Goal: Task Accomplishment & Management: Complete application form

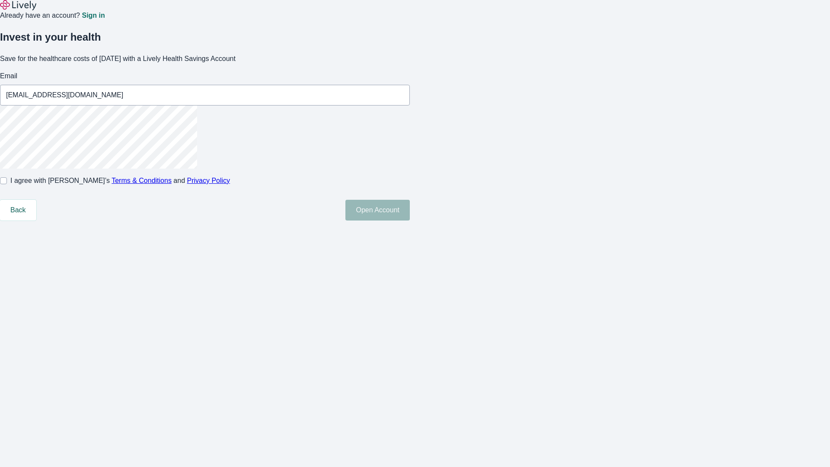
click at [7, 184] on input "I agree with Lively’s Terms & Conditions and Privacy Policy" at bounding box center [3, 180] width 7 height 7
checkbox input "true"
click at [410, 220] on button "Open Account" at bounding box center [377, 210] width 64 height 21
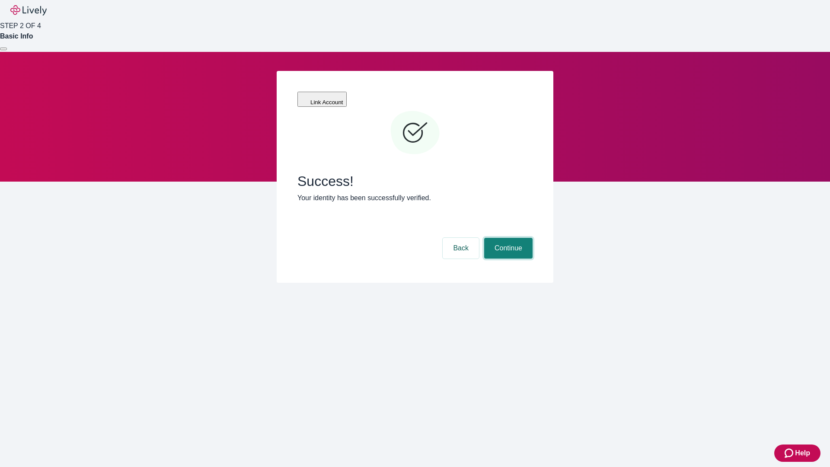
click at [507, 238] on button "Continue" at bounding box center [508, 248] width 48 height 21
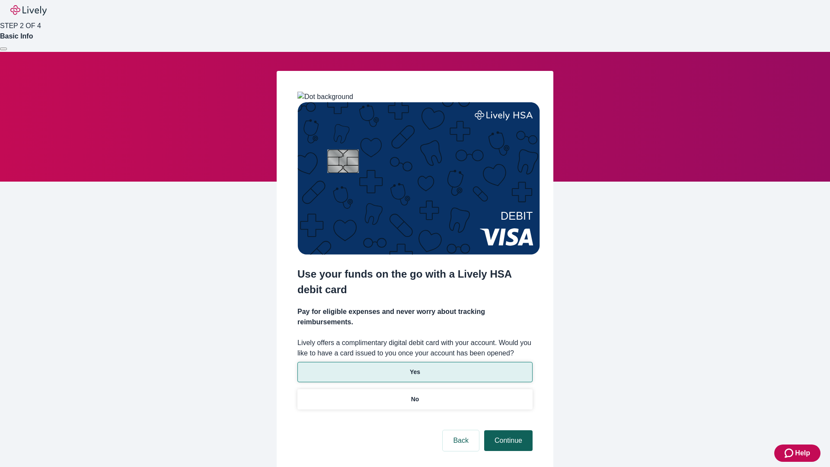
click at [414, 395] on p "No" at bounding box center [415, 399] width 8 height 9
click at [507, 430] on button "Continue" at bounding box center [508, 440] width 48 height 21
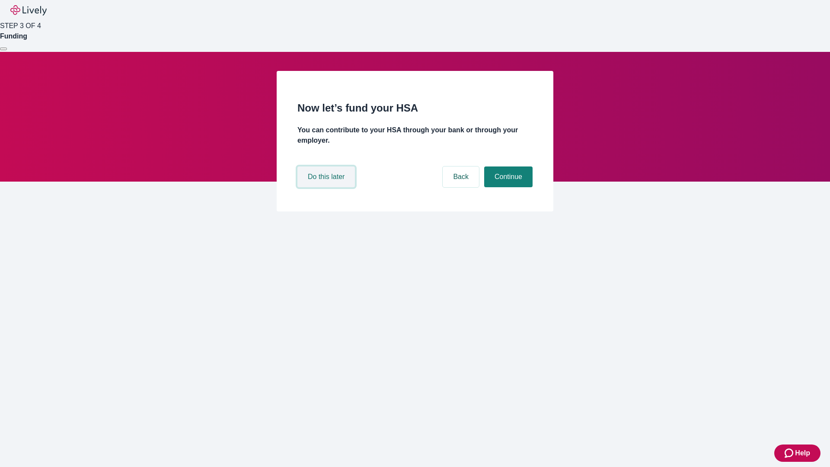
click at [327, 187] on button "Do this later" at bounding box center [325, 176] width 57 height 21
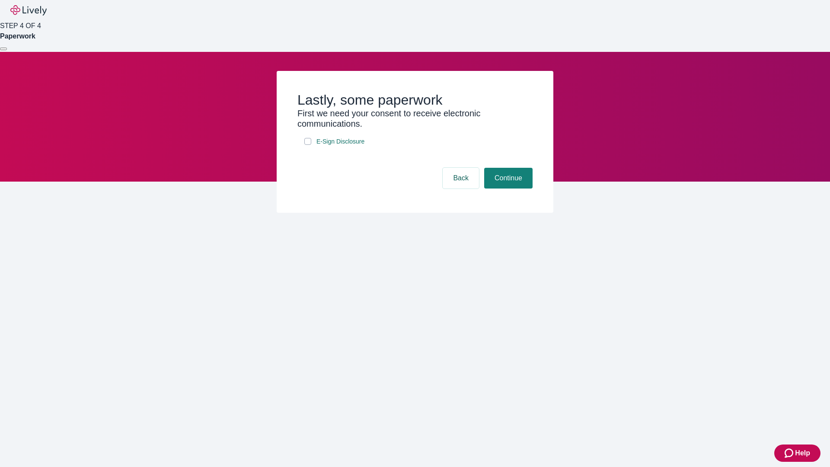
click at [308, 145] on input "E-Sign Disclosure" at bounding box center [307, 141] width 7 height 7
checkbox input "true"
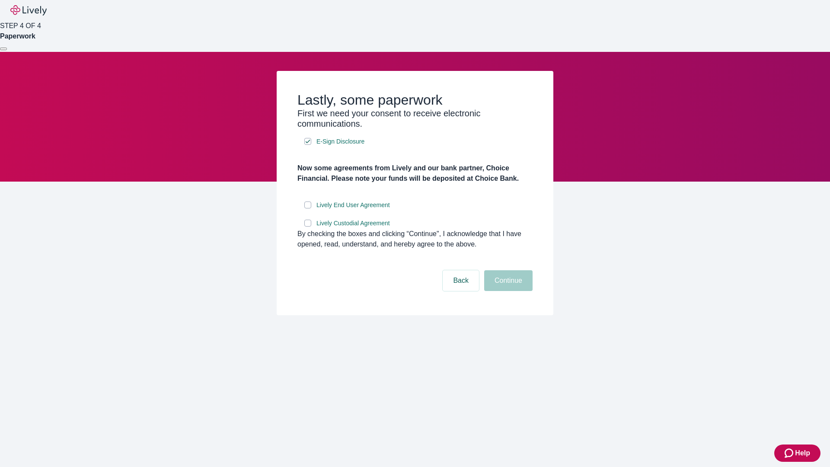
click at [308, 208] on input "Lively End User Agreement" at bounding box center [307, 204] width 7 height 7
checkbox input "true"
click at [308, 226] on input "Lively Custodial Agreement" at bounding box center [307, 223] width 7 height 7
checkbox input "true"
click at [507, 291] on button "Continue" at bounding box center [508, 280] width 48 height 21
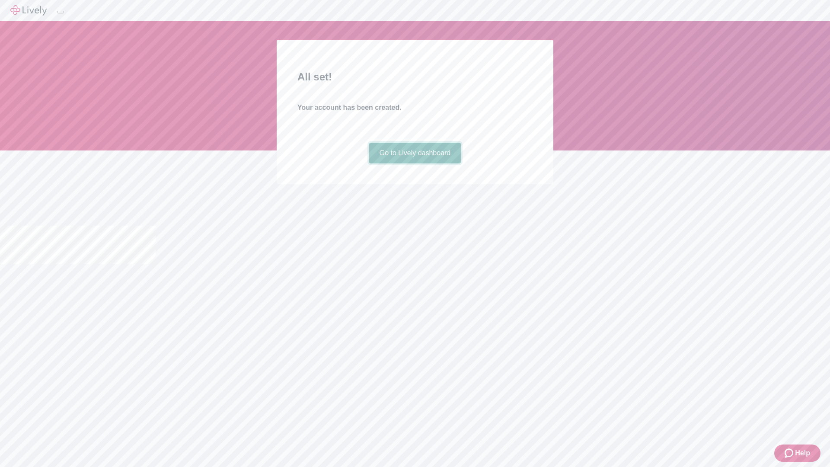
click at [414, 163] on link "Go to Lively dashboard" at bounding box center [415, 153] width 92 height 21
